Goal: Task Accomplishment & Management: Use online tool/utility

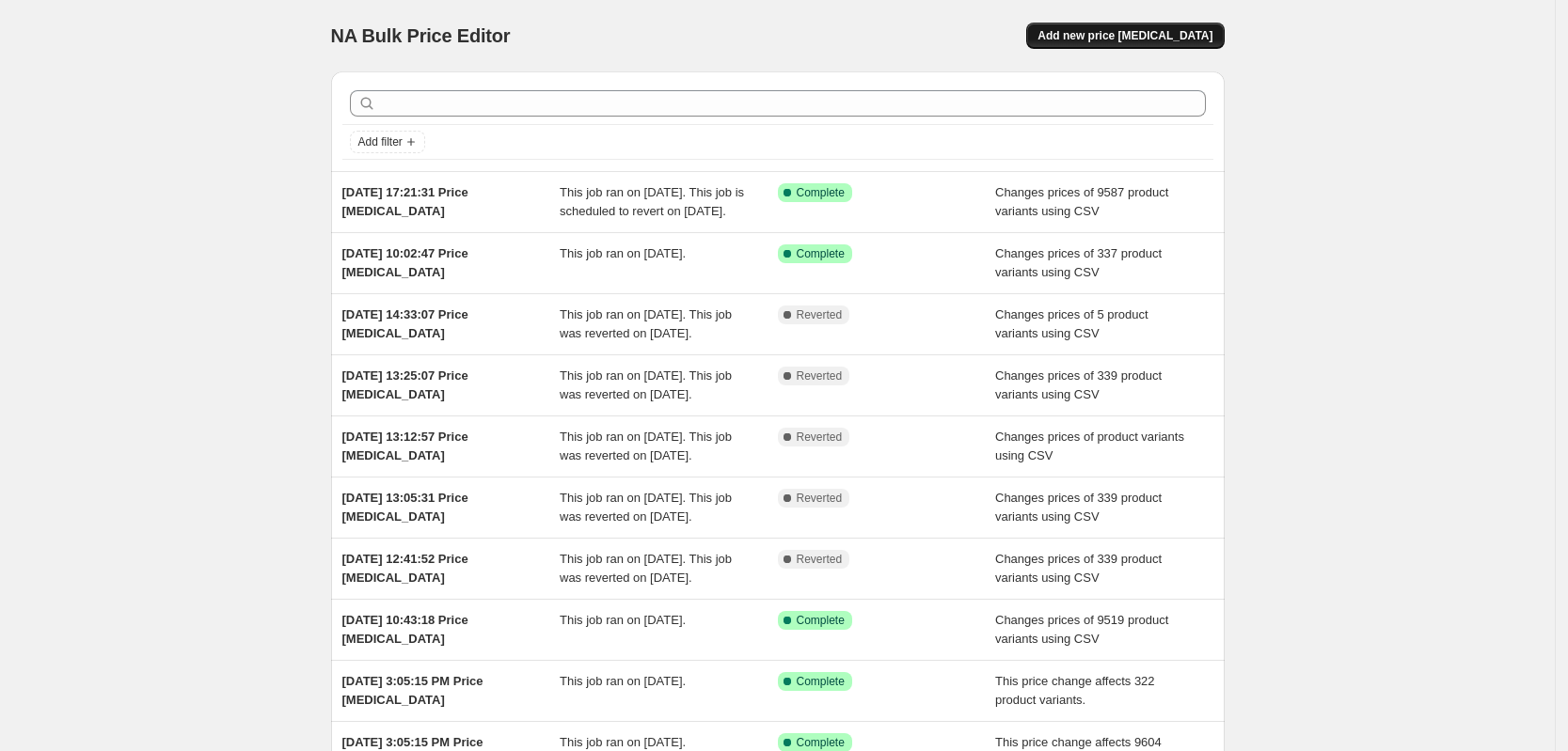
click at [1185, 31] on span "Add new price [MEDICAL_DATA]" at bounding box center [1125, 36] width 175 height 15
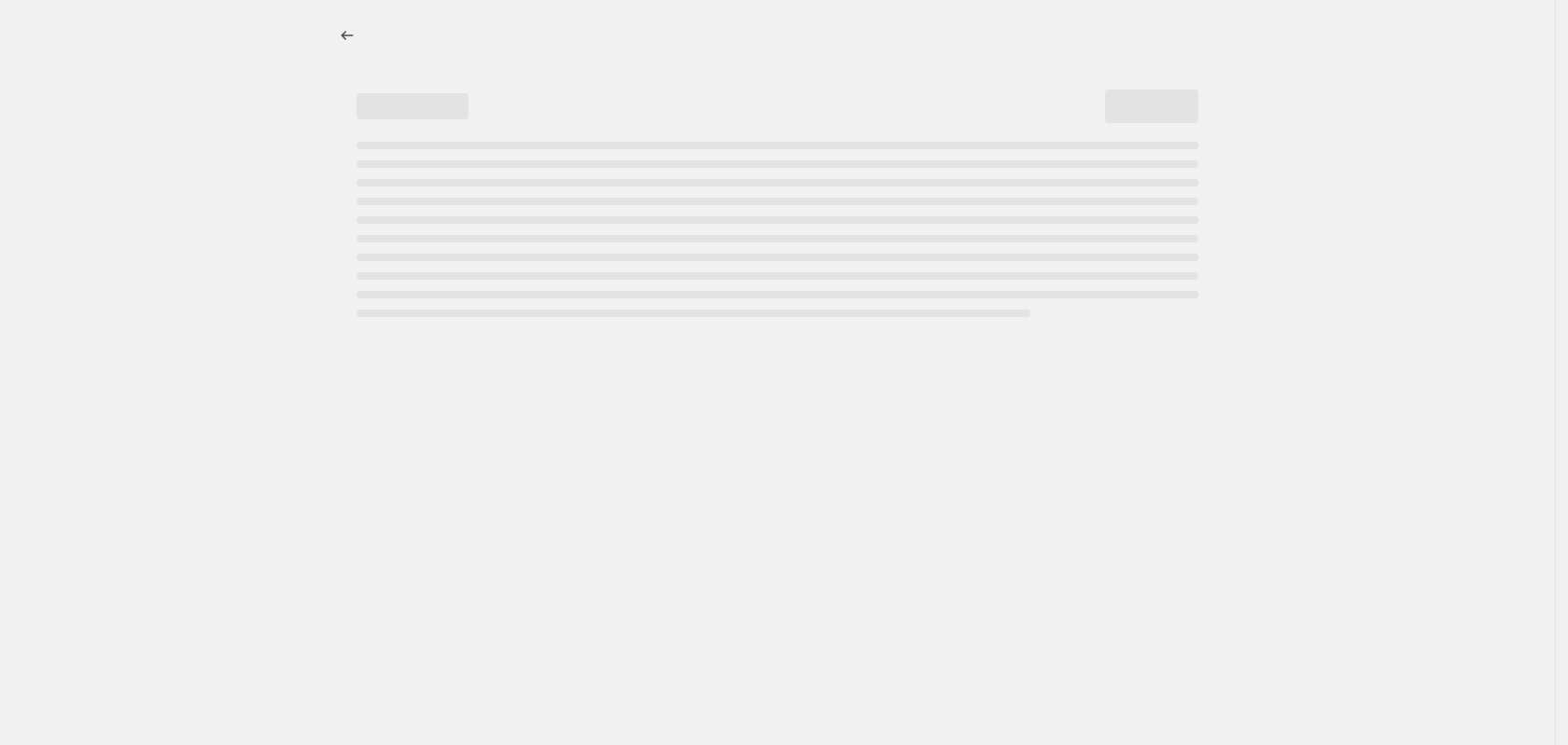
select select "percentage"
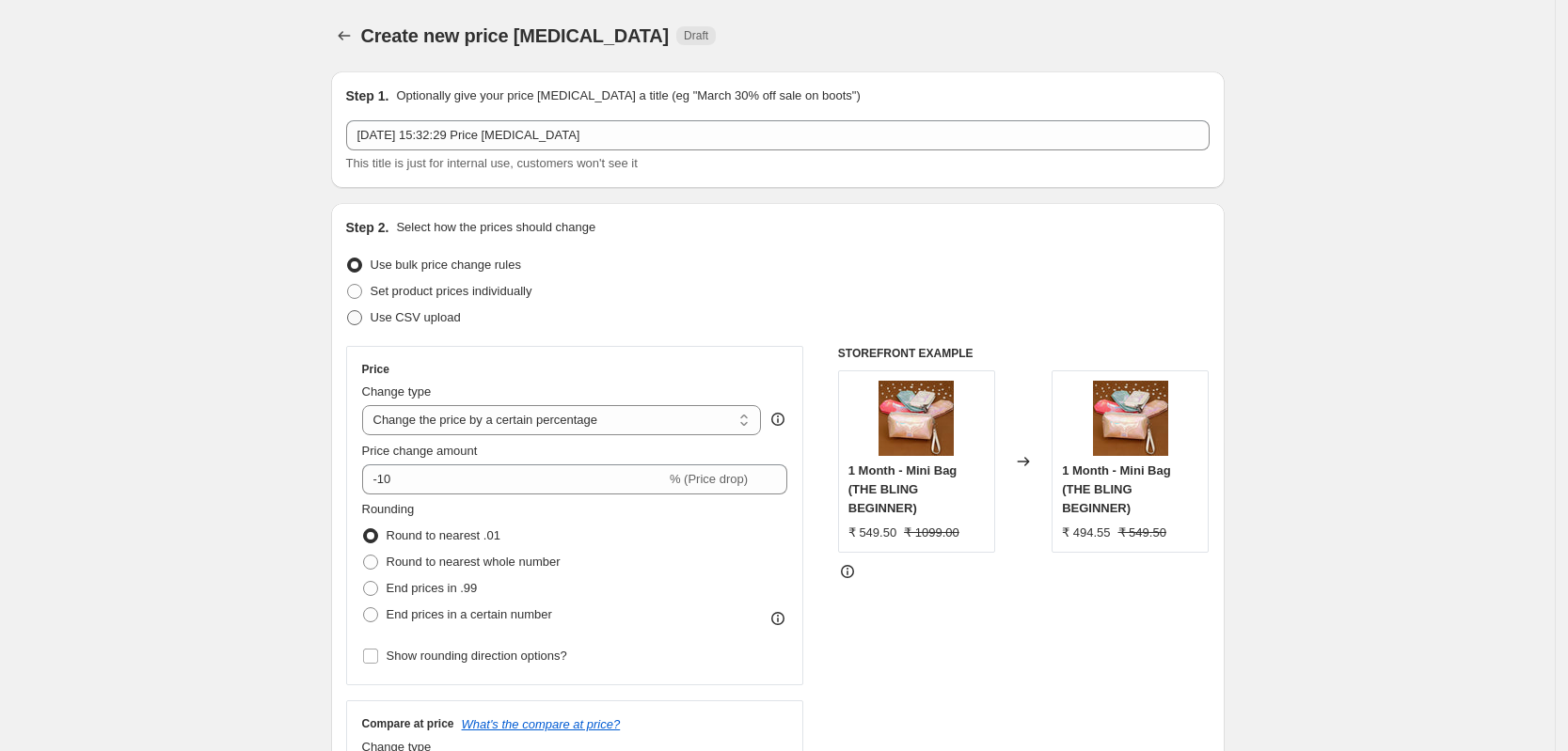
click at [401, 310] on span "Use CSV upload" at bounding box center [416, 317] width 91 height 14
click at [348, 310] on input "Use CSV upload" at bounding box center [347, 310] width 1 height 1
radio input "true"
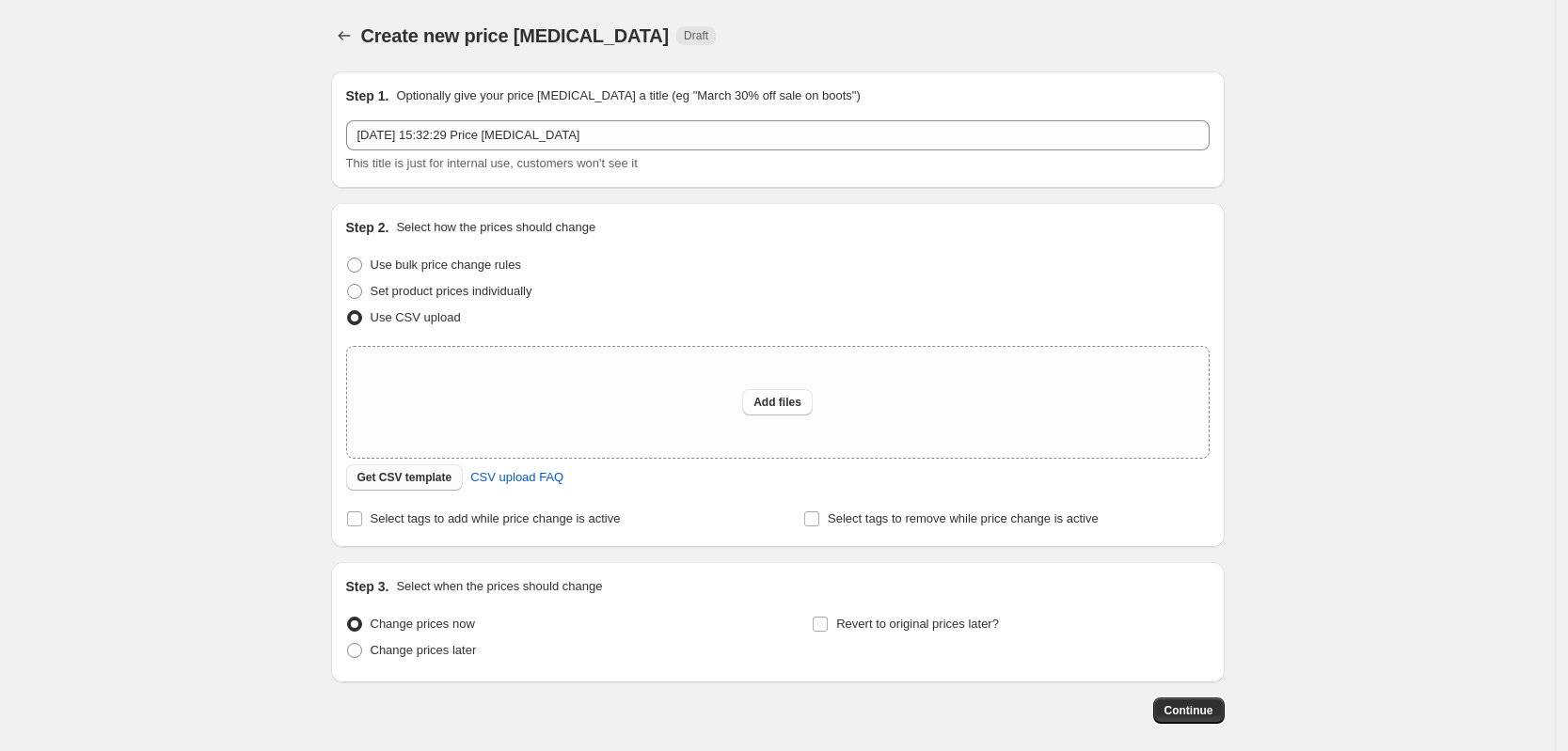
click at [437, 479] on span "Get CSV template" at bounding box center [405, 478] width 95 height 15
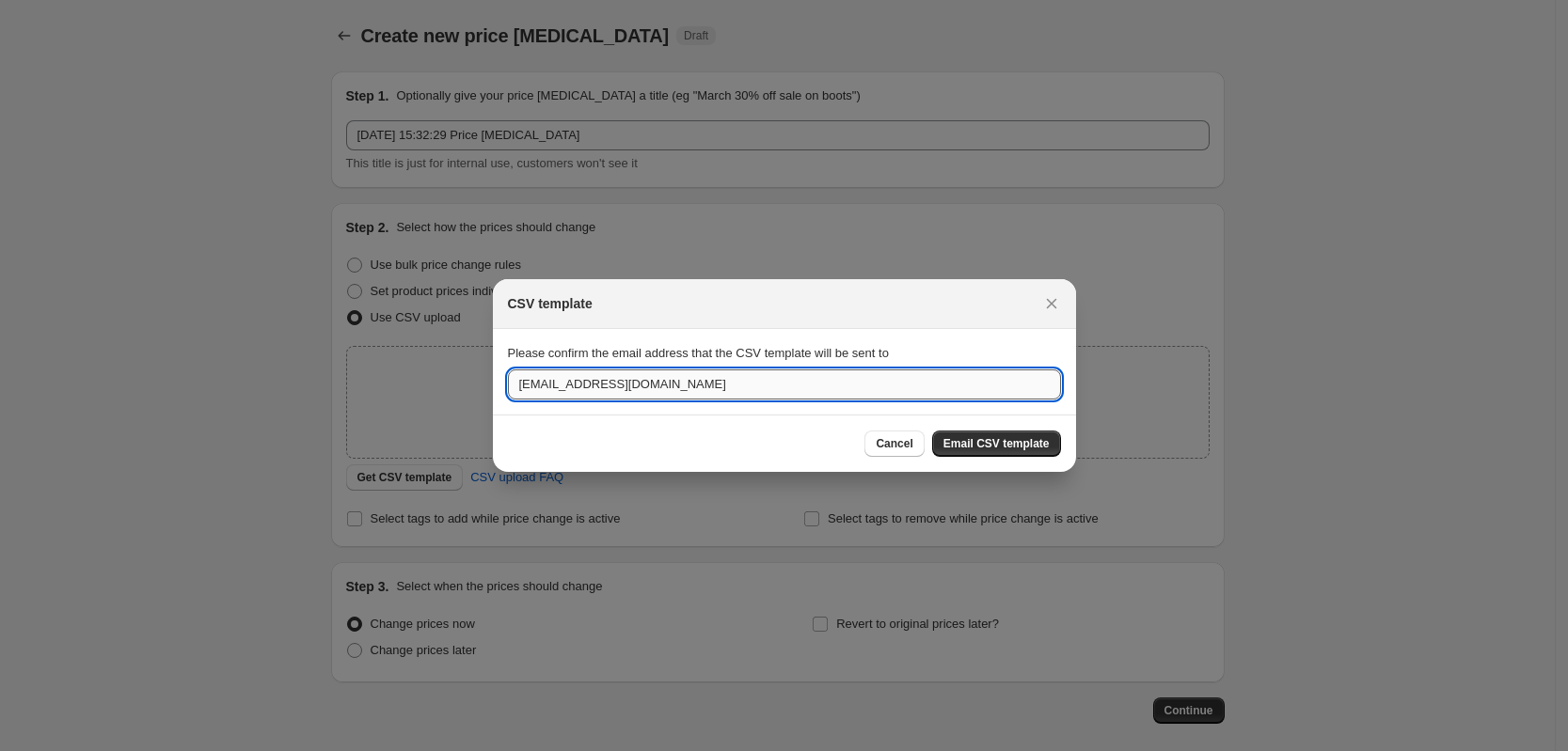
click at [683, 379] on input "[EMAIL_ADDRESS][DOMAIN_NAME]" at bounding box center [784, 384] width 553 height 30
paste input "[PERSON_NAME]."
type input "[PERSON_NAME][EMAIL_ADDRESS][DOMAIN_NAME]"
click at [1011, 442] on span "Email CSV template" at bounding box center [997, 444] width 106 height 15
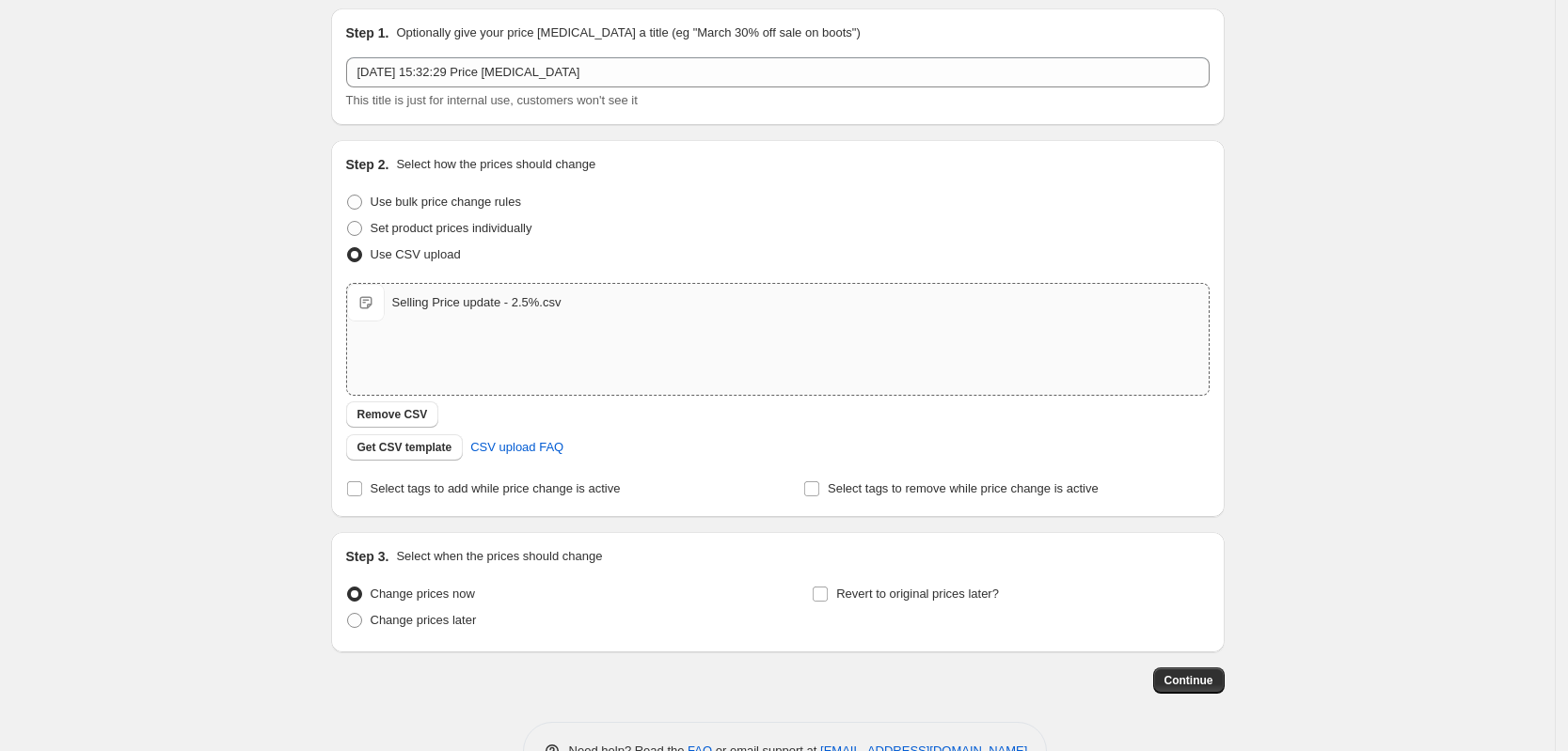
scroll to position [120, 0]
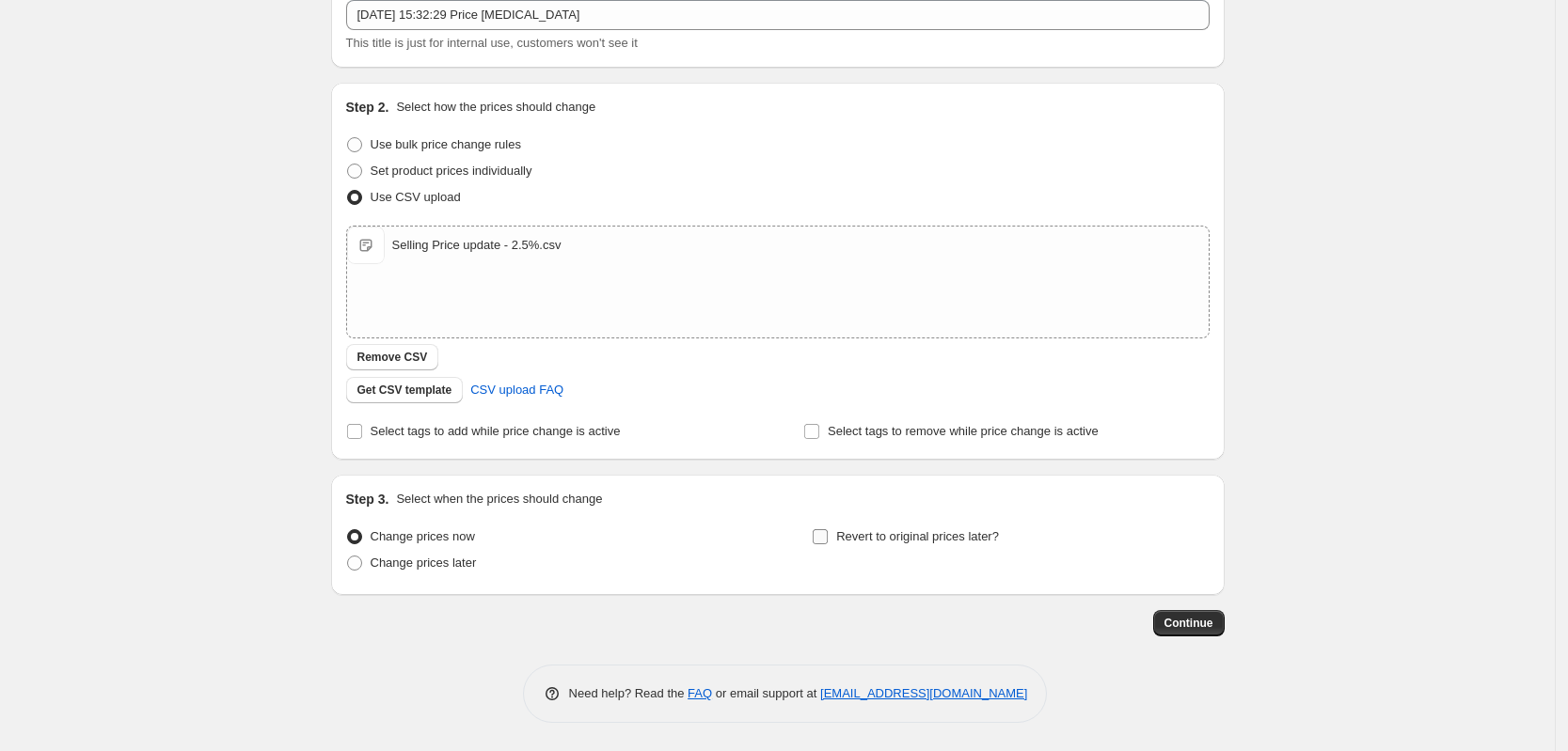
click at [928, 544] on span "Revert to original prices later?" at bounding box center [917, 536] width 163 height 14
click at [828, 544] on input "Revert to original prices later?" at bounding box center [821, 537] width 15 height 15
checkbox input "true"
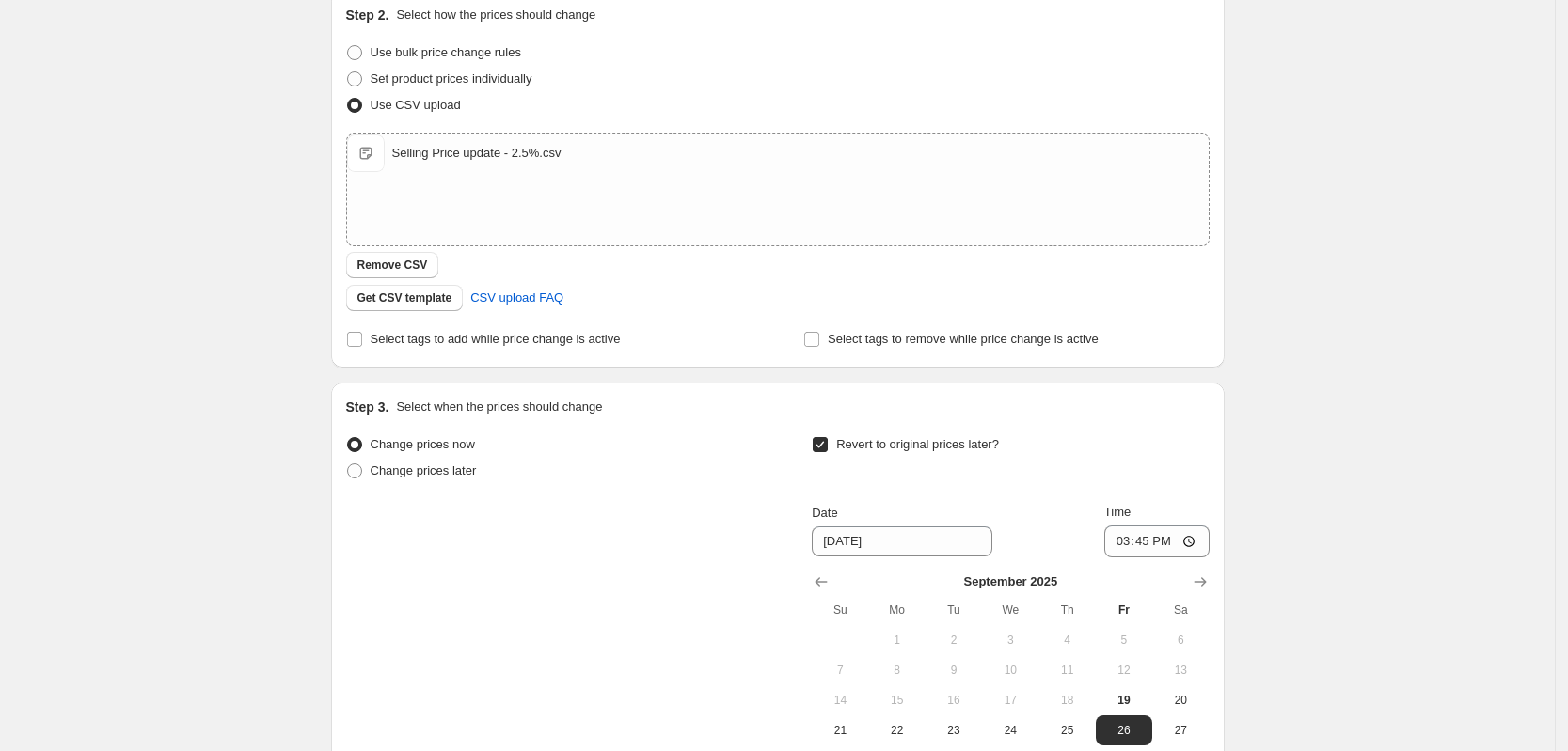
scroll to position [238, 0]
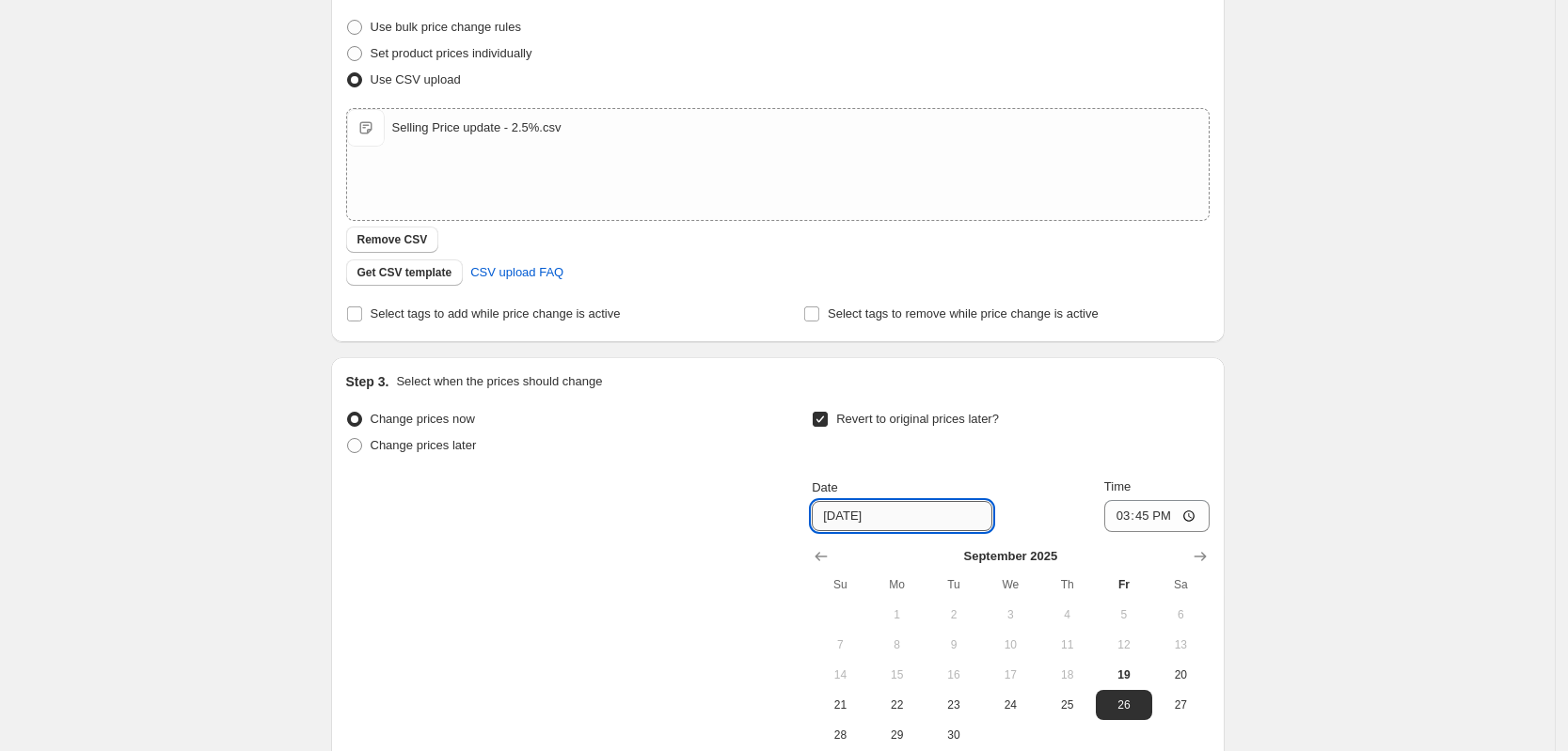
click at [850, 518] on input "[DATE]" at bounding box center [902, 516] width 181 height 30
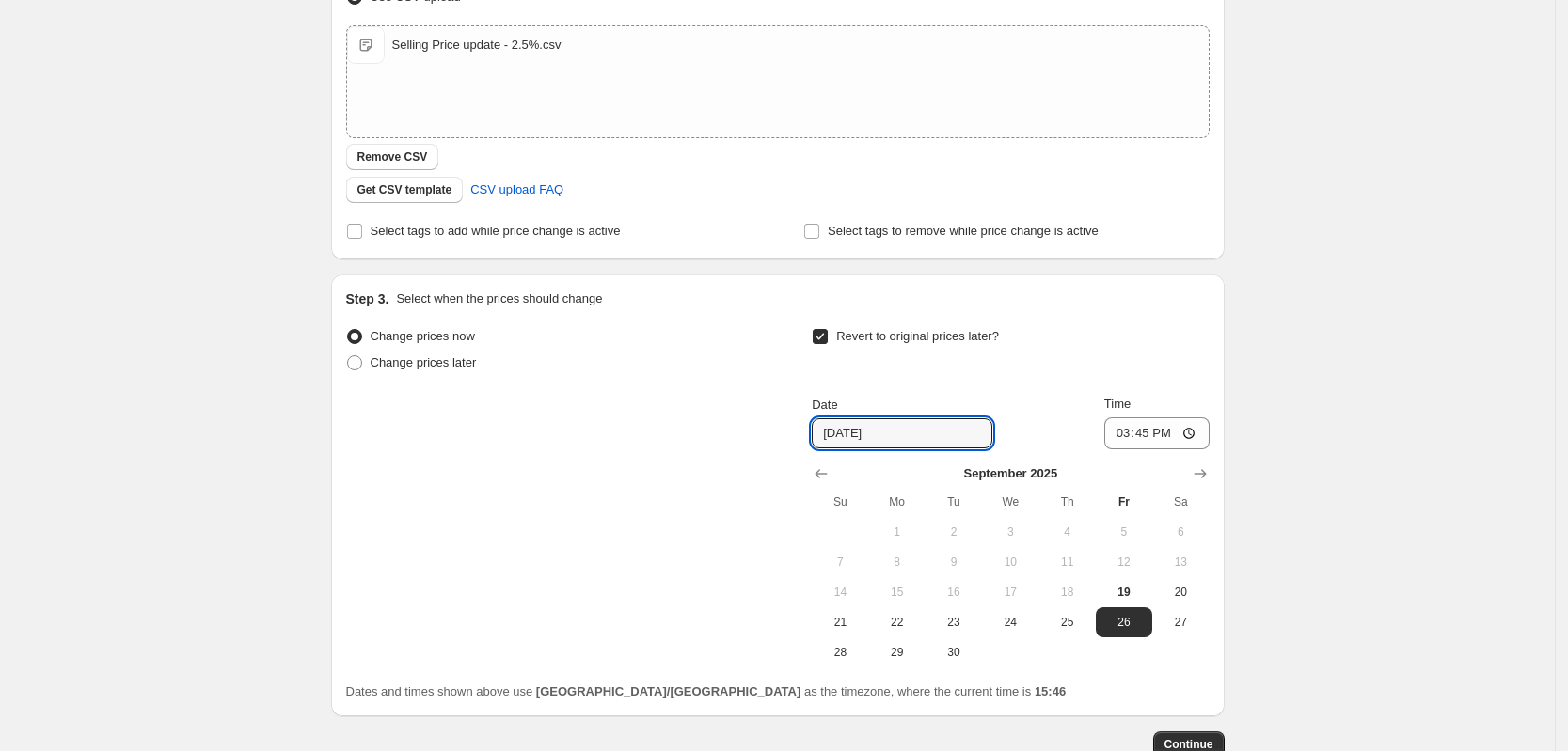
scroll to position [355, 0]
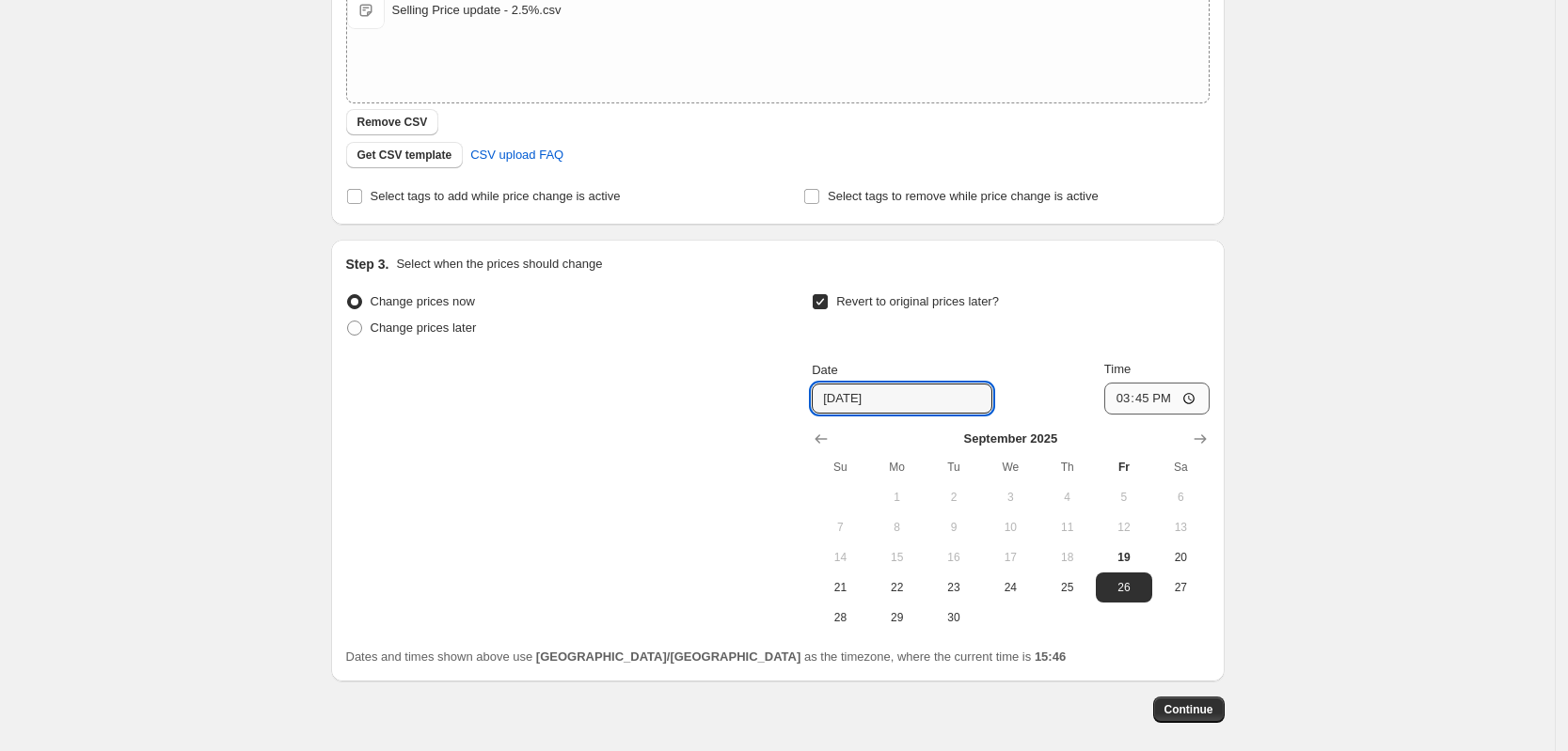
type input "[DATE]"
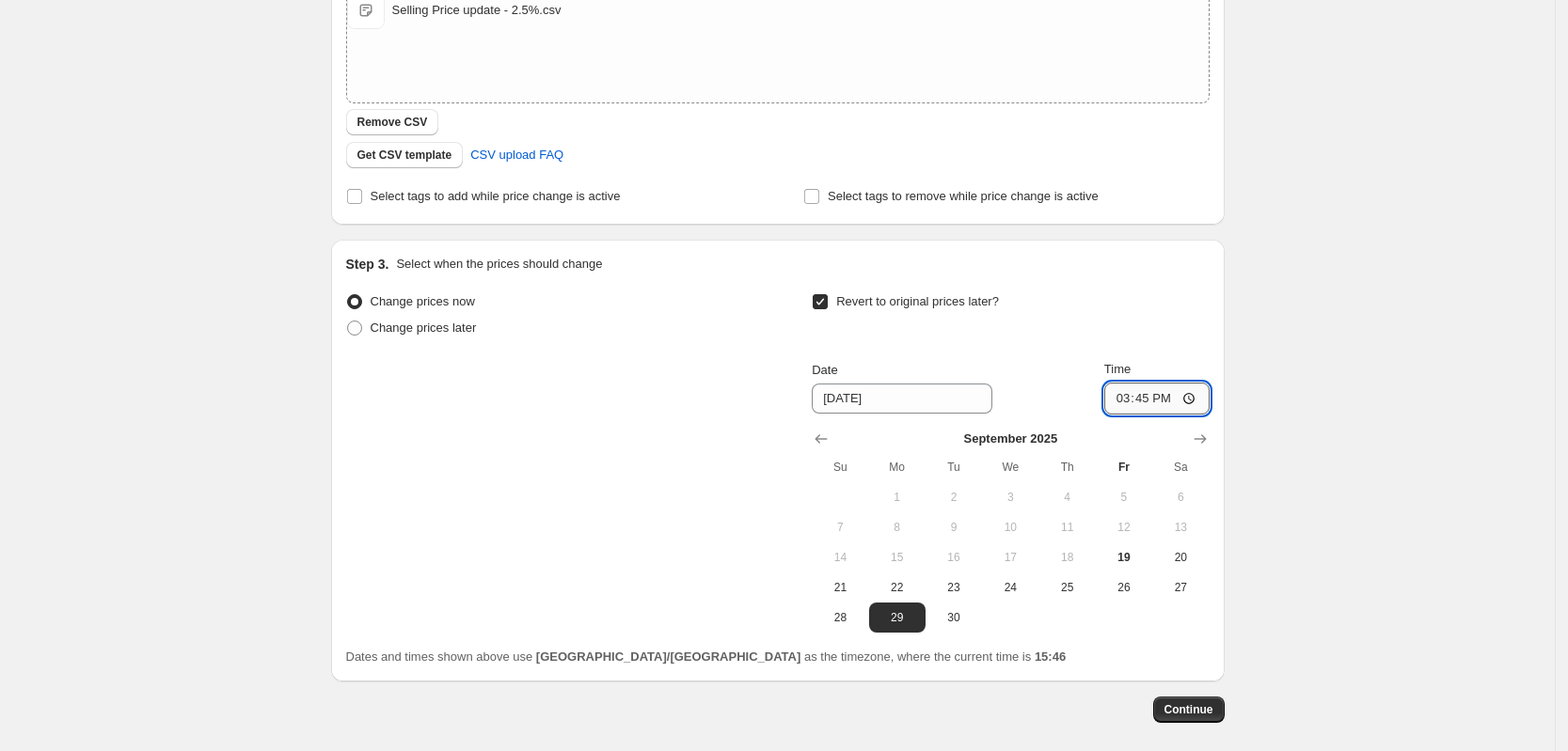
click at [1146, 402] on input "15:45" at bounding box center [1157, 399] width 105 height 32
type input "11:25"
click at [857, 396] on input "[DATE]" at bounding box center [902, 399] width 181 height 30
type input "[DATE]"
click at [1176, 395] on input "11:25" at bounding box center [1157, 399] width 105 height 32
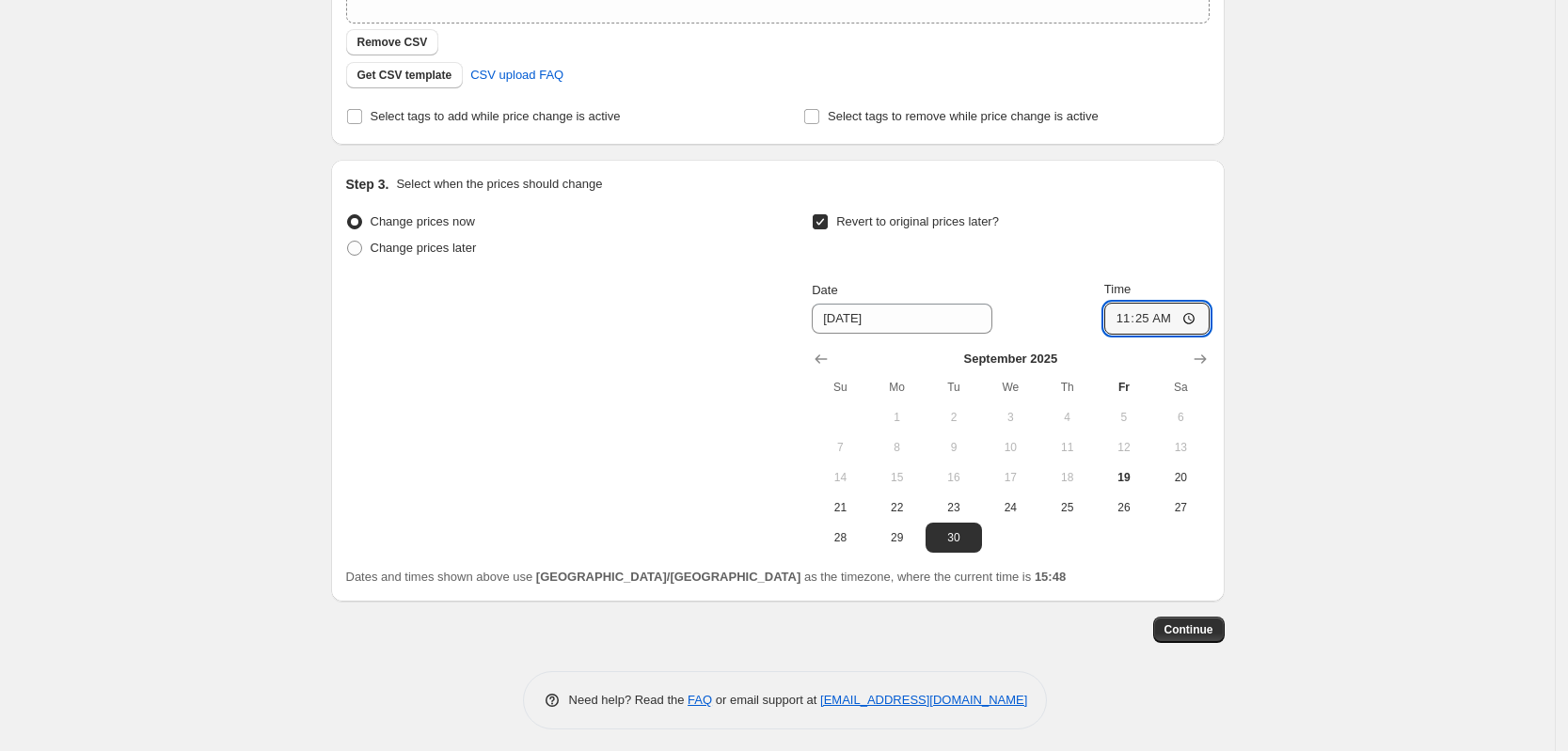
scroll to position [442, 0]
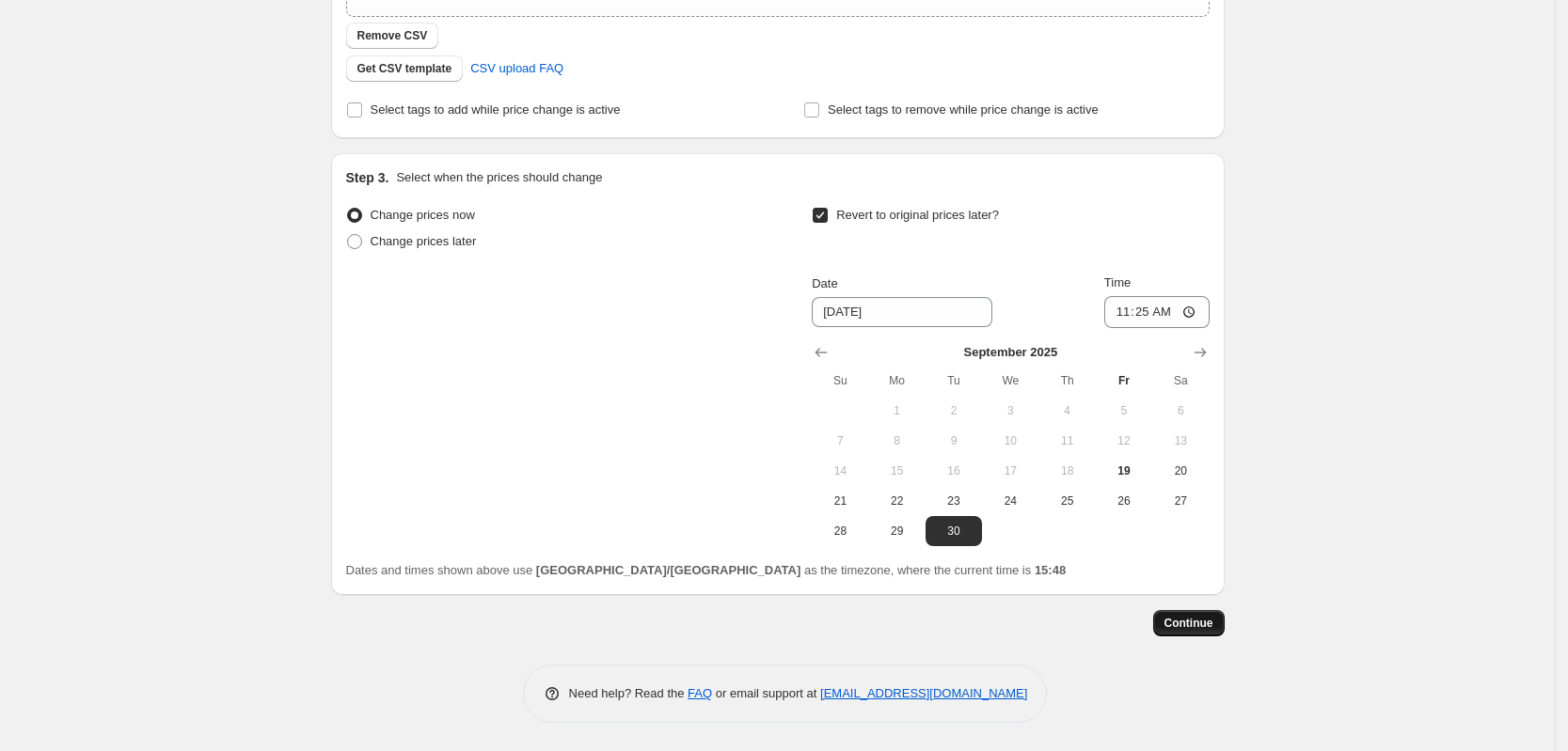
click at [1214, 621] on span "Continue" at bounding box center [1189, 624] width 49 height 15
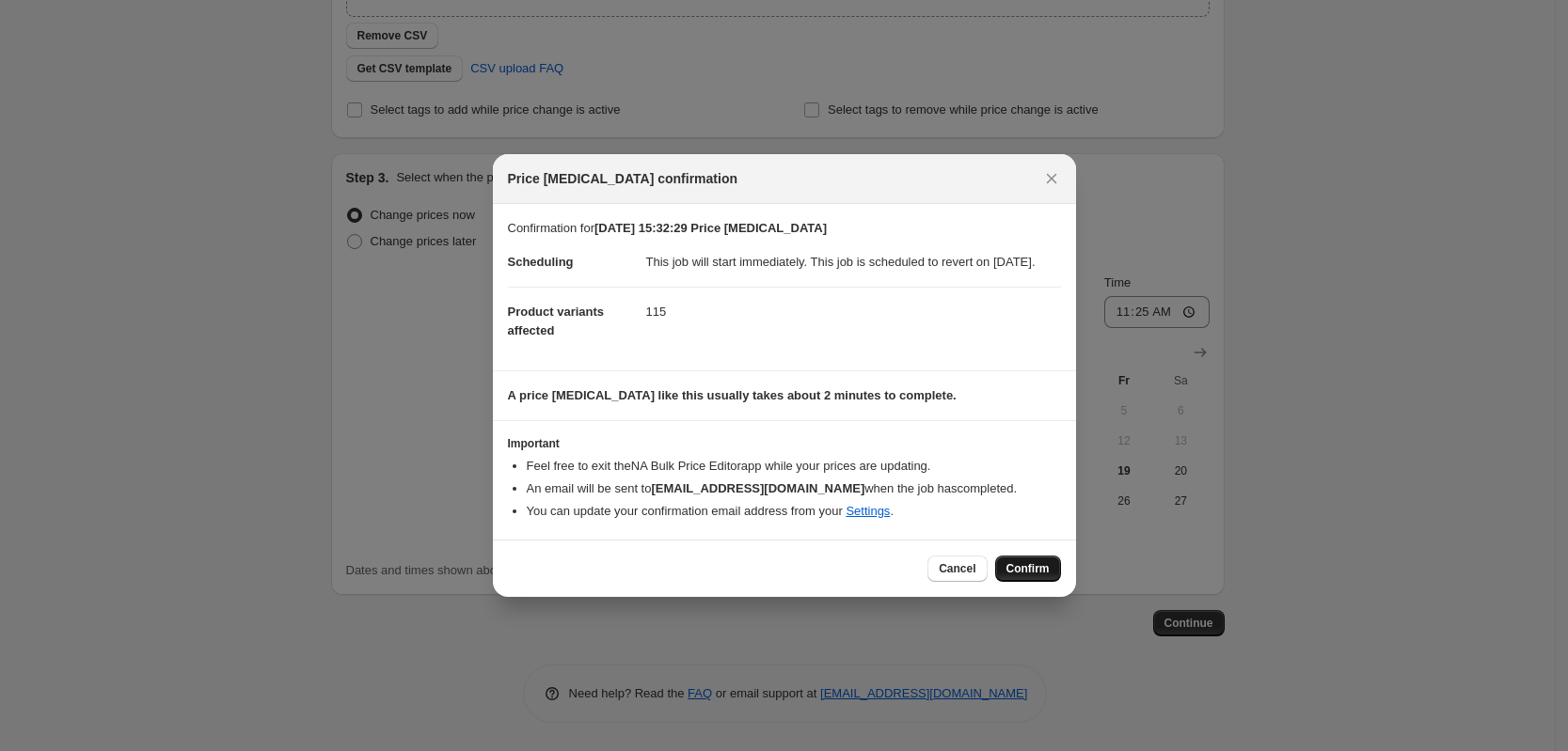
click at [1030, 577] on span "Confirm" at bounding box center [1028, 569] width 43 height 15
